Goal: Navigation & Orientation: Find specific page/section

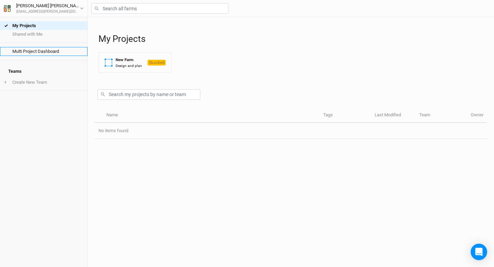
click at [46, 51] on link "Multi Project Dashboard" at bounding box center [44, 51] width 88 height 9
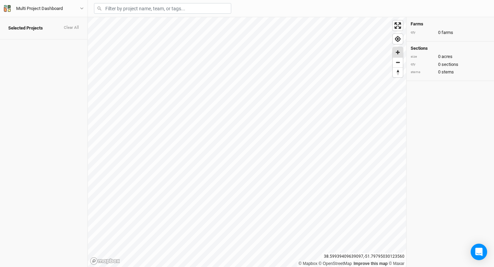
click at [400, 50] on span "Zoom in" at bounding box center [398, 52] width 10 height 10
click at [397, 53] on span "Zoom in" at bounding box center [398, 52] width 10 height 10
click at [397, 51] on span "Zoom in" at bounding box center [398, 52] width 10 height 10
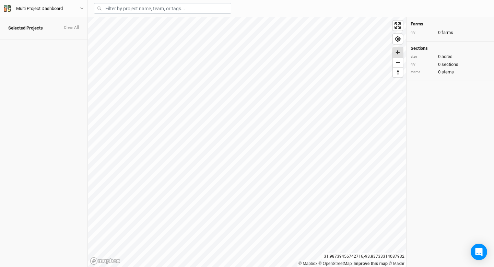
click at [396, 53] on span "Zoom in" at bounding box center [398, 52] width 10 height 10
click at [399, 51] on span "Zoom in" at bounding box center [398, 52] width 10 height 10
click at [398, 53] on span "Zoom in" at bounding box center [398, 52] width 10 height 10
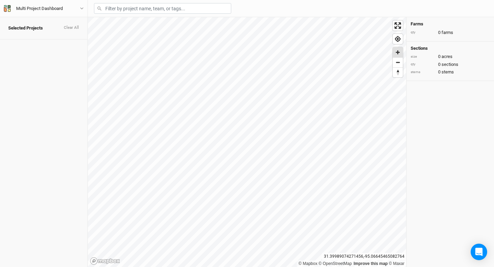
click at [399, 54] on span "Zoom in" at bounding box center [398, 52] width 10 height 10
click at [397, 52] on span "Zoom in" at bounding box center [398, 52] width 10 height 10
click at [398, 62] on span "Zoom out" at bounding box center [398, 63] width 10 height 10
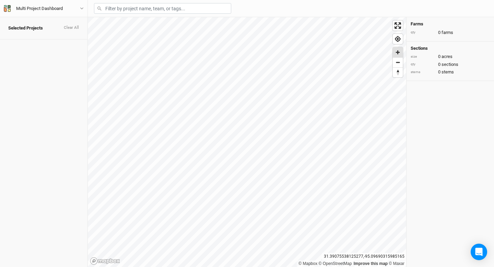
click at [397, 54] on span "Zoom in" at bounding box center [398, 52] width 10 height 10
click at [399, 64] on span "Zoom out" at bounding box center [398, 63] width 10 height 10
click at [398, 64] on span "Zoom out" at bounding box center [398, 63] width 10 height 10
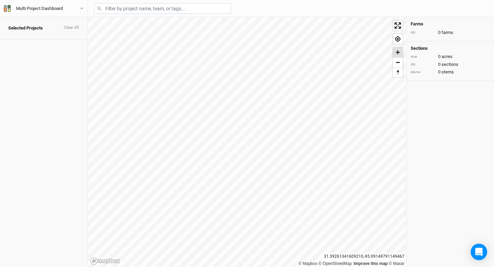
click at [397, 54] on span "Zoom in" at bounding box center [398, 52] width 10 height 10
click at [396, 53] on span "Zoom in" at bounding box center [398, 52] width 10 height 10
drag, startPoint x: 445, startPoint y: 159, endPoint x: 447, endPoint y: 128, distance: 31.0
click at [447, 128] on div "Farms qty 0 farms Sections size 0 acres qty 0 sections stems 0 stems" at bounding box center [451, 142] width 88 height 250
click at [299, 265] on div "© Mapbox © OpenStreetMap Improve this map © Maxar" at bounding box center [247, 142] width 319 height 250
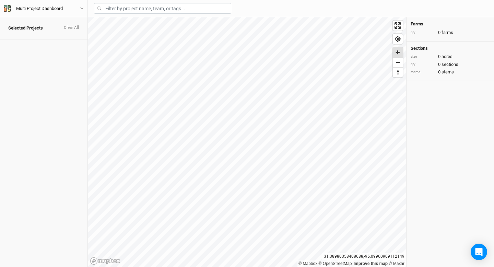
click at [397, 51] on span "Zoom in" at bounding box center [398, 52] width 10 height 10
click at [398, 60] on span "Zoom out" at bounding box center [398, 63] width 10 height 10
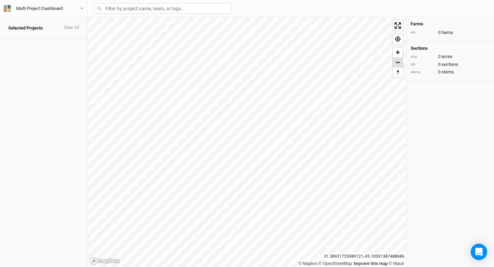
click at [398, 60] on span "Zoom out" at bounding box center [398, 63] width 10 height 10
click at [401, 62] on span "Zoom out" at bounding box center [398, 63] width 10 height 10
click at [397, 62] on span "Zoom out" at bounding box center [398, 63] width 10 height 10
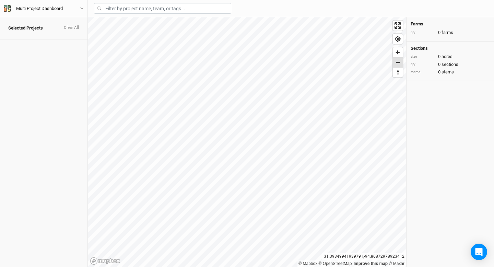
click at [397, 60] on span "Zoom out" at bounding box center [398, 63] width 10 height 10
click at [399, 65] on span "Zoom out" at bounding box center [398, 63] width 10 height 10
click at [398, 63] on span "Zoom out" at bounding box center [398, 63] width 10 height 10
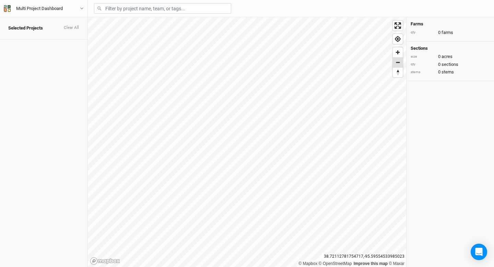
click at [398, 63] on span "Zoom out" at bounding box center [398, 63] width 10 height 10
click at [399, 53] on span "Zoom in" at bounding box center [398, 52] width 10 height 10
click at [398, 54] on span "Zoom in" at bounding box center [398, 52] width 10 height 10
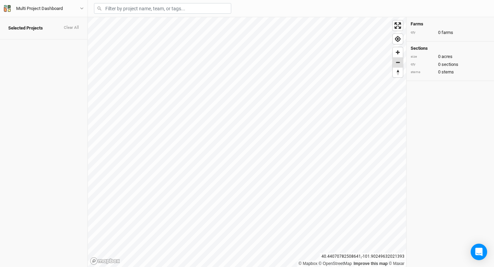
click at [399, 66] on span "Zoom out" at bounding box center [398, 63] width 10 height 10
click at [398, 63] on span "Zoom out" at bounding box center [398, 63] width 10 height 10
click at [398, 53] on span "Zoom in" at bounding box center [398, 52] width 10 height 10
click at [397, 52] on span "Zoom in" at bounding box center [398, 52] width 10 height 10
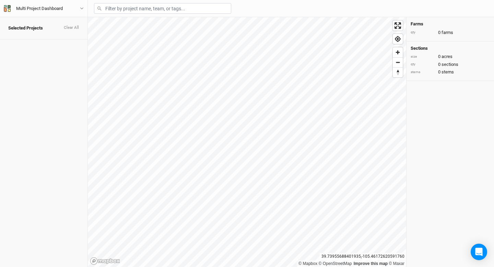
click at [232, 12] on div "Selected Projects Clear All Multi Project Dashboard Back User settings Imperial…" at bounding box center [247, 133] width 494 height 267
click at [398, 52] on span "Zoom in" at bounding box center [398, 52] width 10 height 10
